Goal: Information Seeking & Learning: Learn about a topic

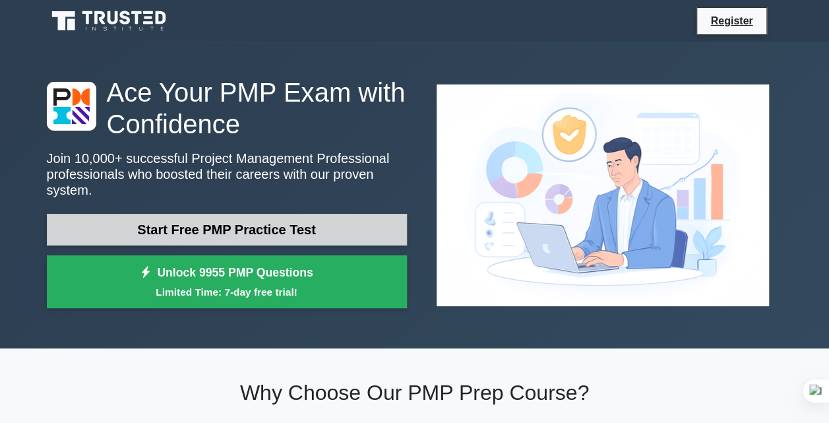
drag, startPoint x: 0, startPoint y: 0, endPoint x: 247, endPoint y: 232, distance: 338.7
click at [247, 232] on link "Start Free PMP Practice Test" at bounding box center [227, 230] width 360 height 32
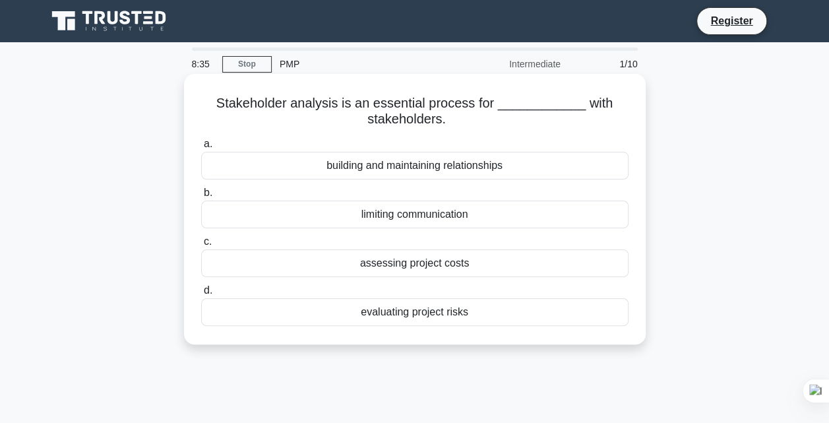
click at [380, 266] on div "assessing project costs" at bounding box center [414, 263] width 427 height 28
click at [201, 246] on input "c. assessing project costs" at bounding box center [201, 241] width 0 height 9
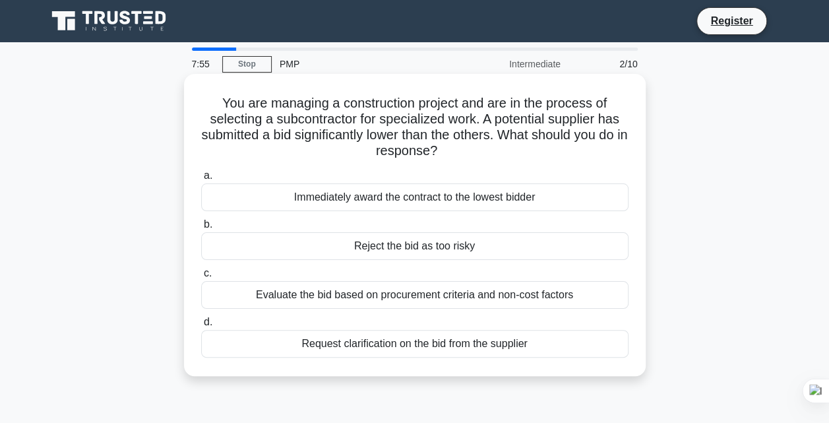
click at [408, 301] on div "Evaluate the bid based on procurement criteria and non-cost factors" at bounding box center [414, 295] width 427 height 28
click at [201, 278] on input "c. Evaluate the bid based on procurement criteria and non-cost factors" at bounding box center [201, 273] width 0 height 9
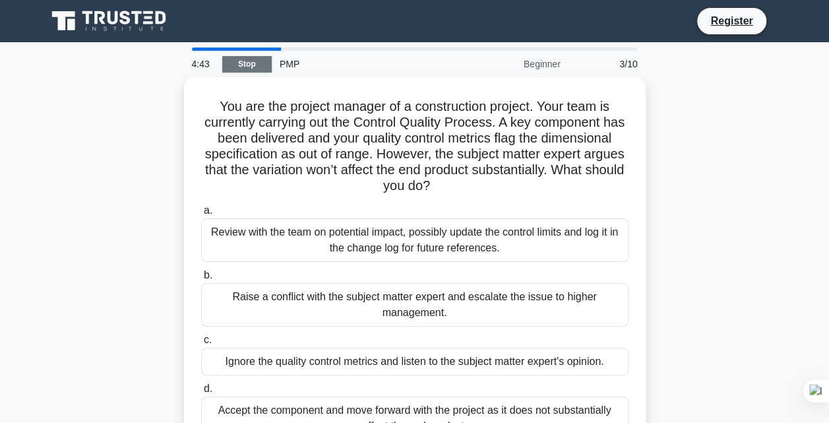
click at [252, 65] on link "Stop" at bounding box center [246, 64] width 49 height 16
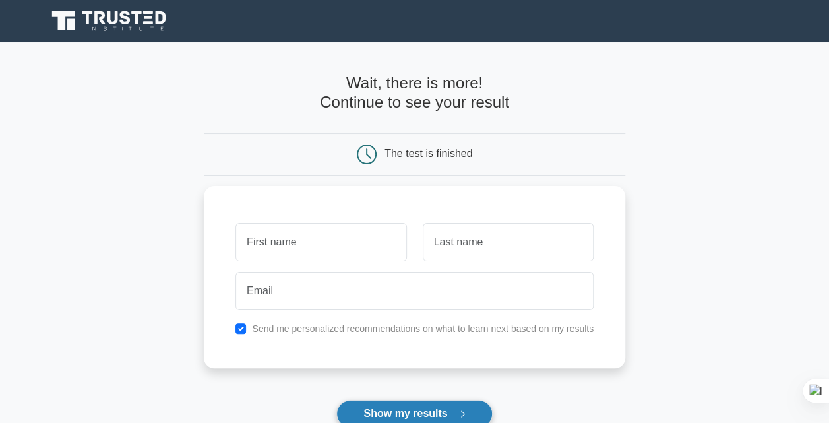
click at [386, 403] on button "Show my results" at bounding box center [414, 414] width 156 height 28
